Goal: Transaction & Acquisition: Purchase product/service

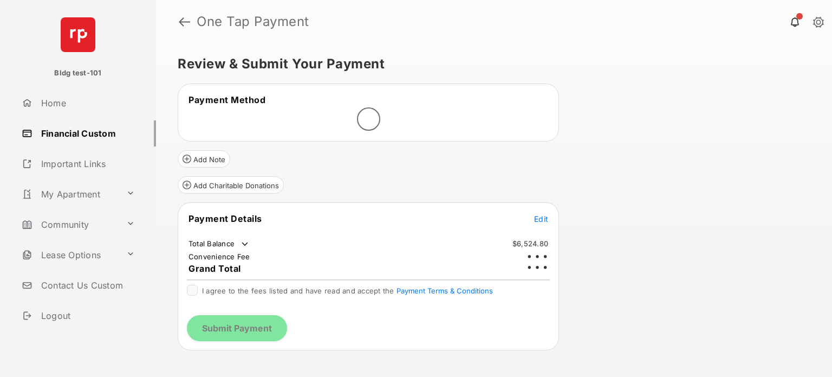
click at [544, 219] on span "Edit" at bounding box center [541, 218] width 14 height 9
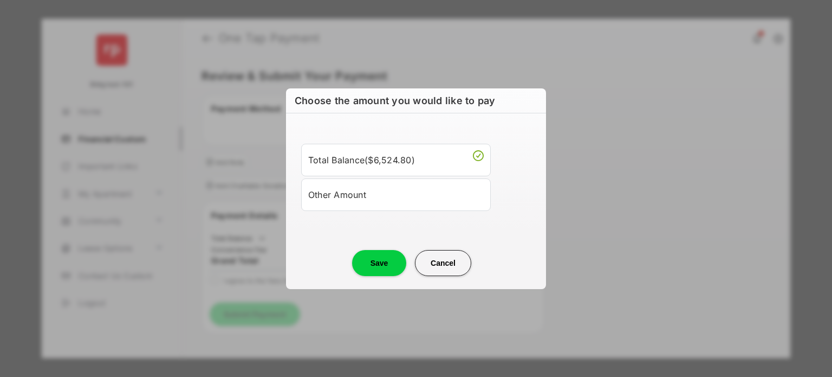
click at [367, 199] on div "Other Amount" at bounding box center [396, 194] width 176 height 18
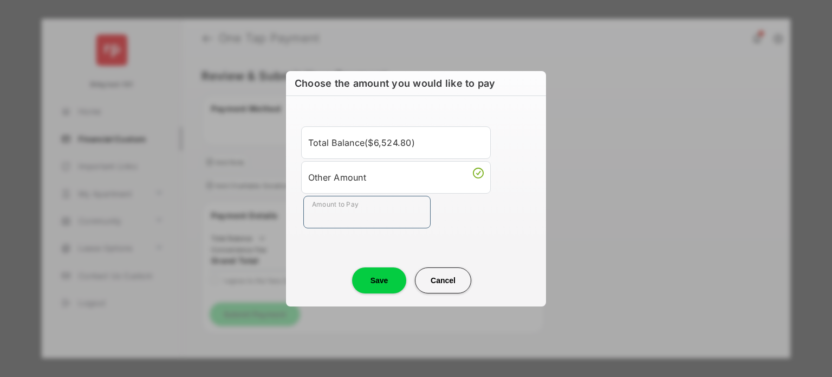
click at [366, 202] on input "Amount to Pay" at bounding box center [366, 212] width 127 height 33
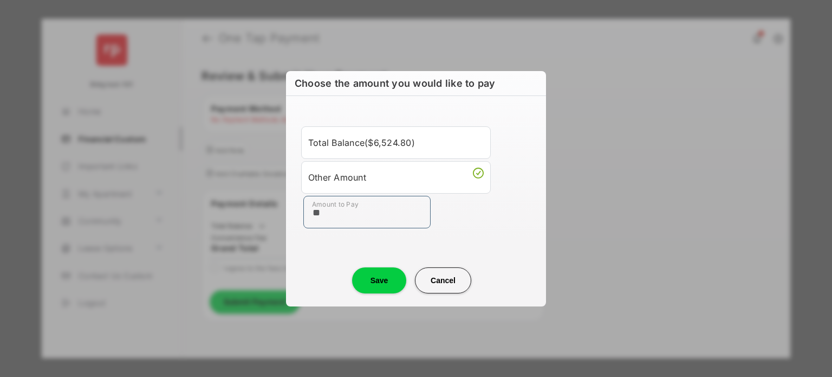
type input "**"
click at [316, 294] on div "Choose the amount you would like to pay Total Balance ( $6,524.80 ) Other Amoun…" at bounding box center [416, 188] width 260 height 235
click at [391, 282] on button "Save" at bounding box center [379, 280] width 54 height 26
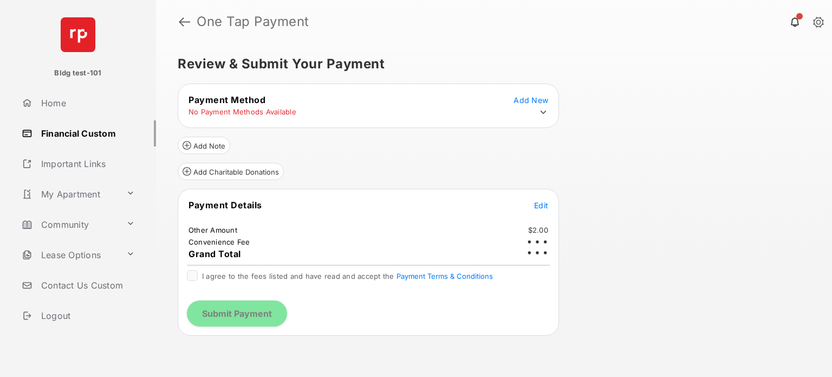
click at [536, 112] on td at bounding box center [541, 112] width 16 height 11
click at [540, 110] on icon at bounding box center [544, 112] width 10 height 10
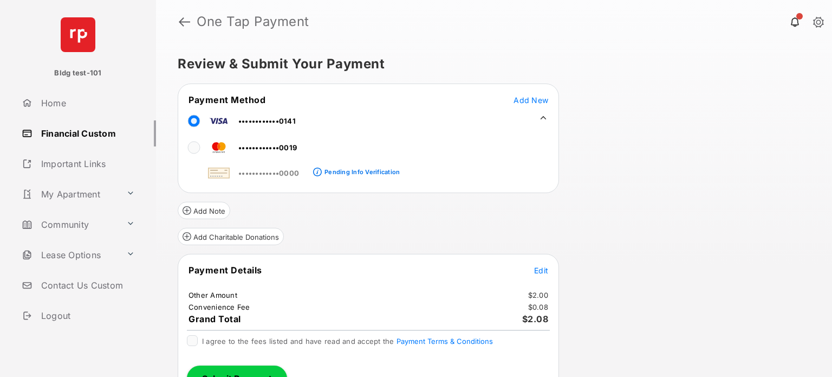
click at [542, 117] on icon at bounding box center [544, 117] width 6 height 3
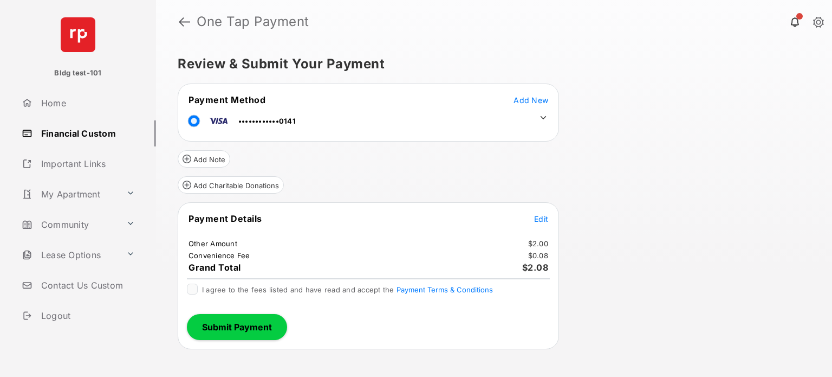
click at [542, 117] on icon at bounding box center [544, 117] width 6 height 3
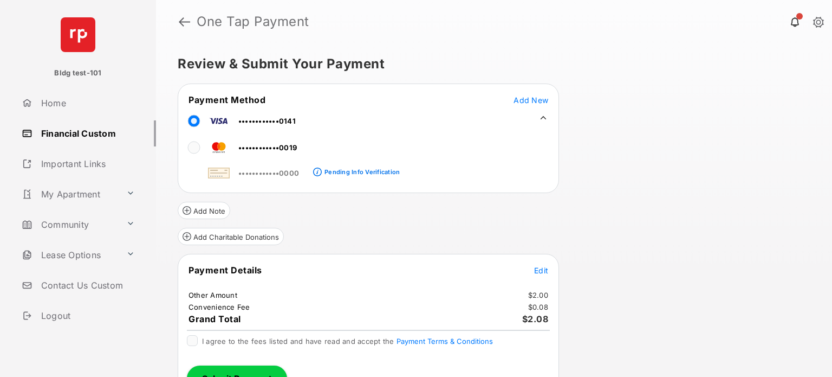
click at [308, 242] on div "Add Charitable Donations" at bounding box center [368, 232] width 381 height 26
click at [226, 366] on button "Submit Payment" at bounding box center [237, 378] width 100 height 26
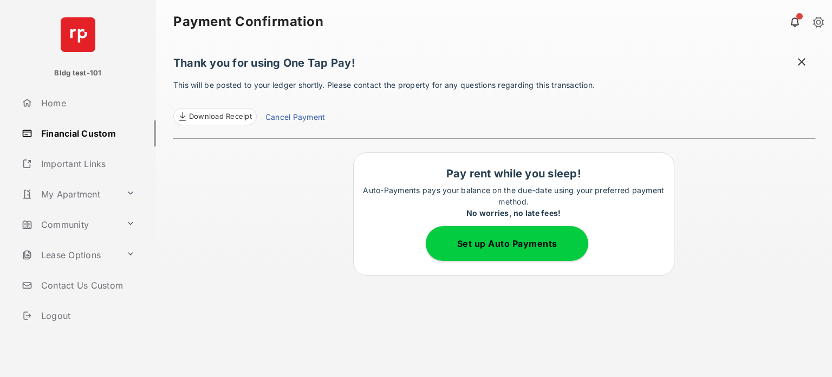
click at [804, 64] on span at bounding box center [801, 63] width 11 height 14
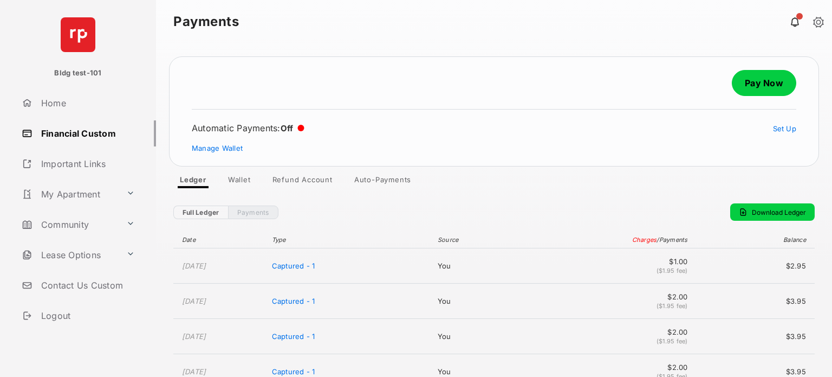
click at [260, 210] on link "Payments" at bounding box center [253, 212] width 50 height 14
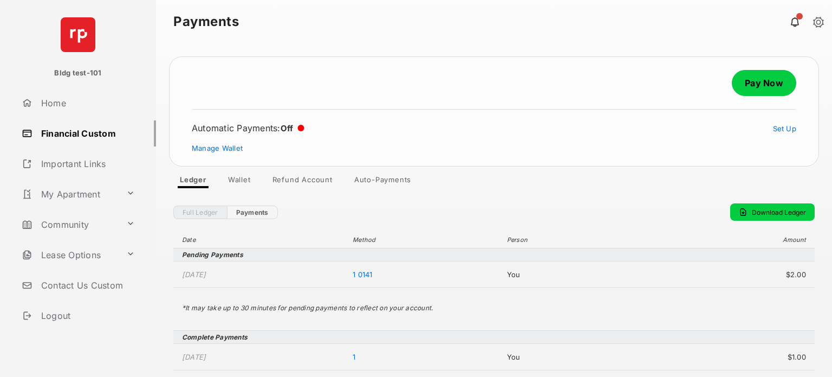
scroll to position [37, 0]
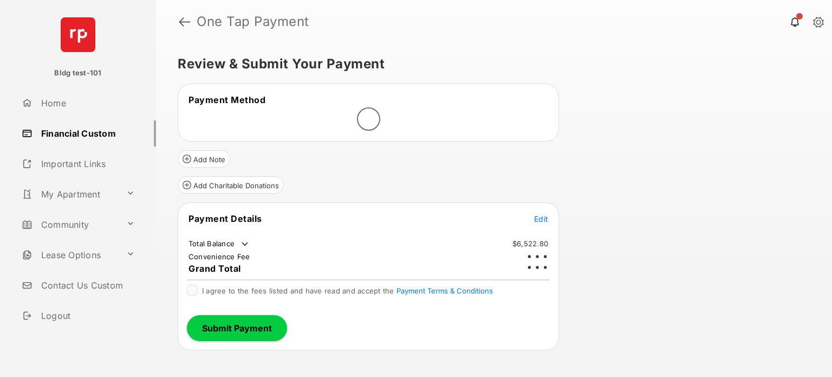
click at [541, 220] on span "Edit" at bounding box center [541, 218] width 14 height 9
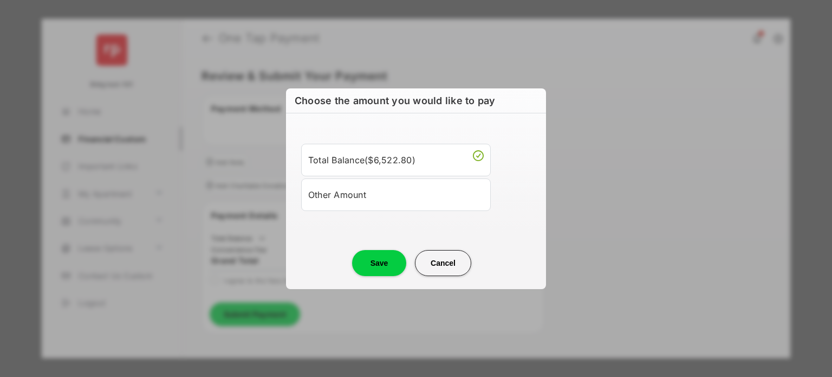
click at [357, 190] on div "Other Amount" at bounding box center [396, 194] width 176 height 18
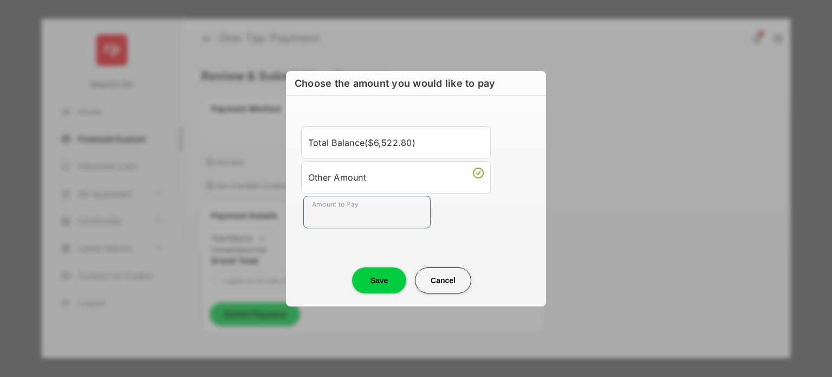
click at [341, 213] on input "Amount to Pay" at bounding box center [366, 212] width 127 height 33
type input "**"
click at [295, 273] on div "Save Cancel" at bounding box center [416, 269] width 260 height 48
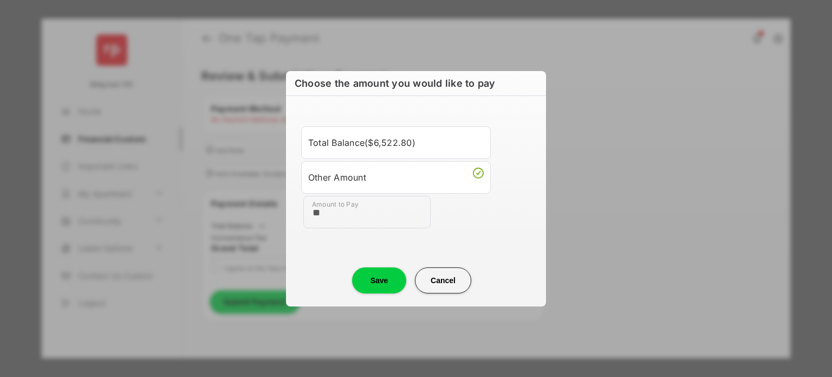
click at [375, 282] on button "Save" at bounding box center [379, 280] width 54 height 26
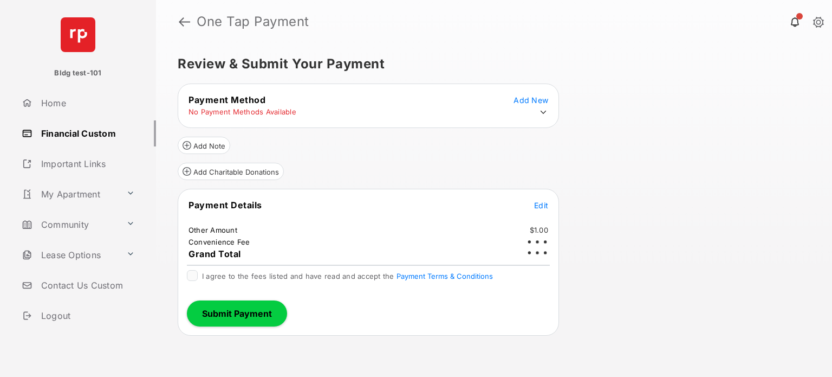
click at [547, 114] on icon at bounding box center [544, 112] width 10 height 10
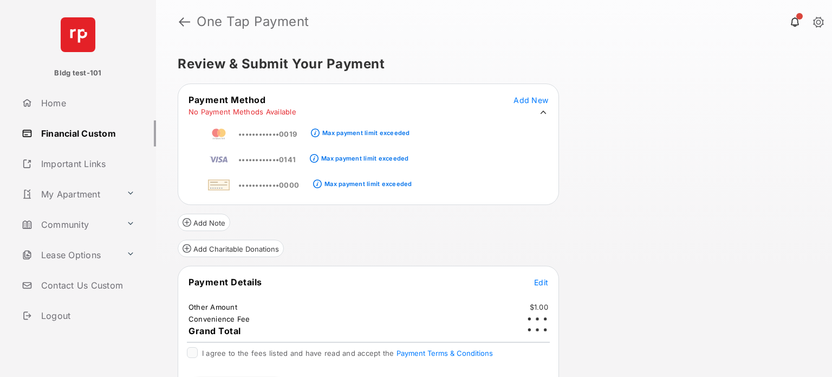
click at [272, 148] on td "••••••••••••0141" at bounding box center [252, 157] width 89 height 24
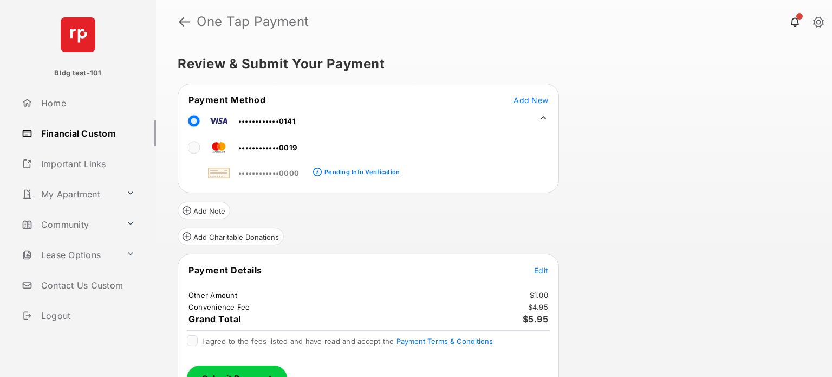
click at [221, 136] on td "••••••••••••0019" at bounding box center [242, 145] width 109 height 24
click at [319, 237] on div "Add Charitable Donations" at bounding box center [368, 232] width 381 height 26
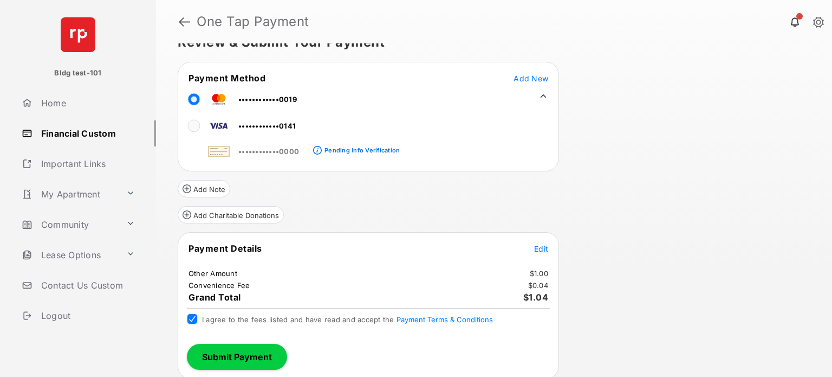
click at [237, 361] on button "Submit Payment" at bounding box center [237, 357] width 100 height 26
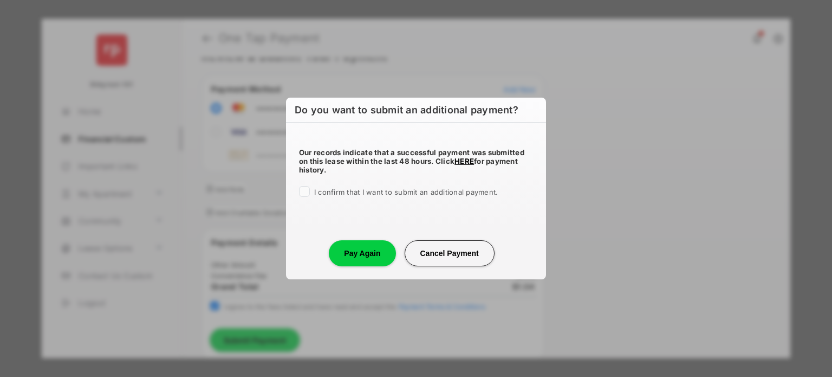
click at [352, 199] on div "Our records indicate that a successful payment was submitted on this lease with…" at bounding box center [416, 169] width 260 height 95
click at [343, 196] on span "I confirm that I want to submit an additional payment." at bounding box center [406, 191] width 184 height 9
click at [358, 257] on button "Pay Again" at bounding box center [362, 253] width 67 height 26
